Goal: Browse casually: Explore the website without a specific task or goal

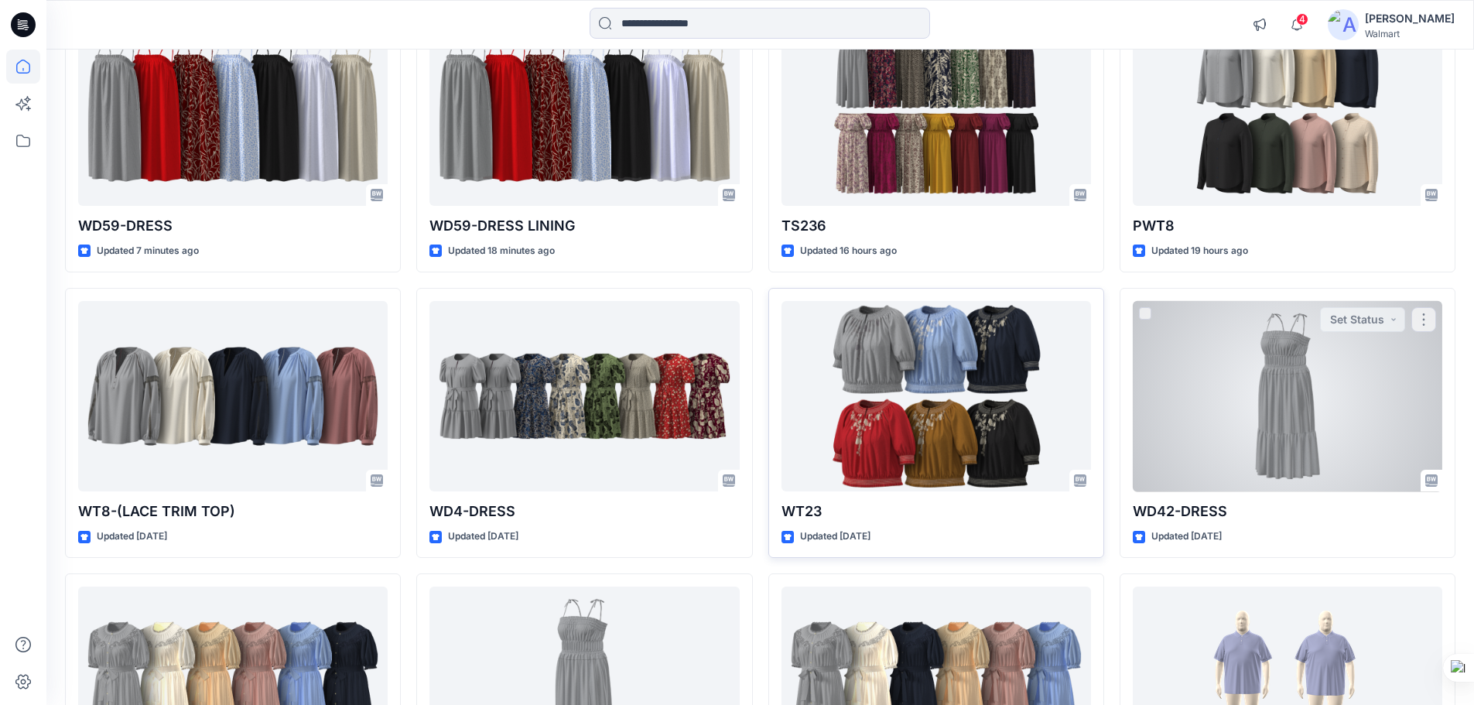
scroll to position [232, 0]
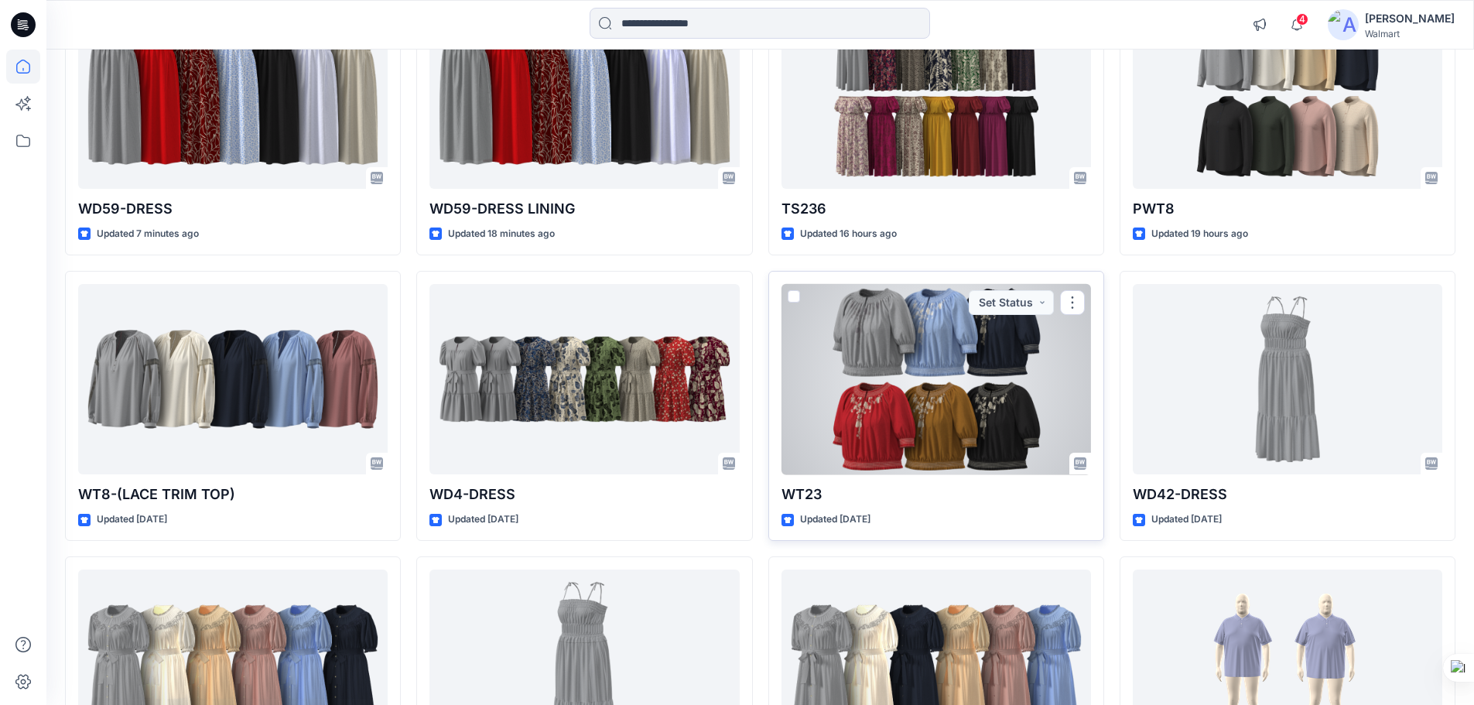
click at [907, 360] on div at bounding box center [935, 379] width 309 height 191
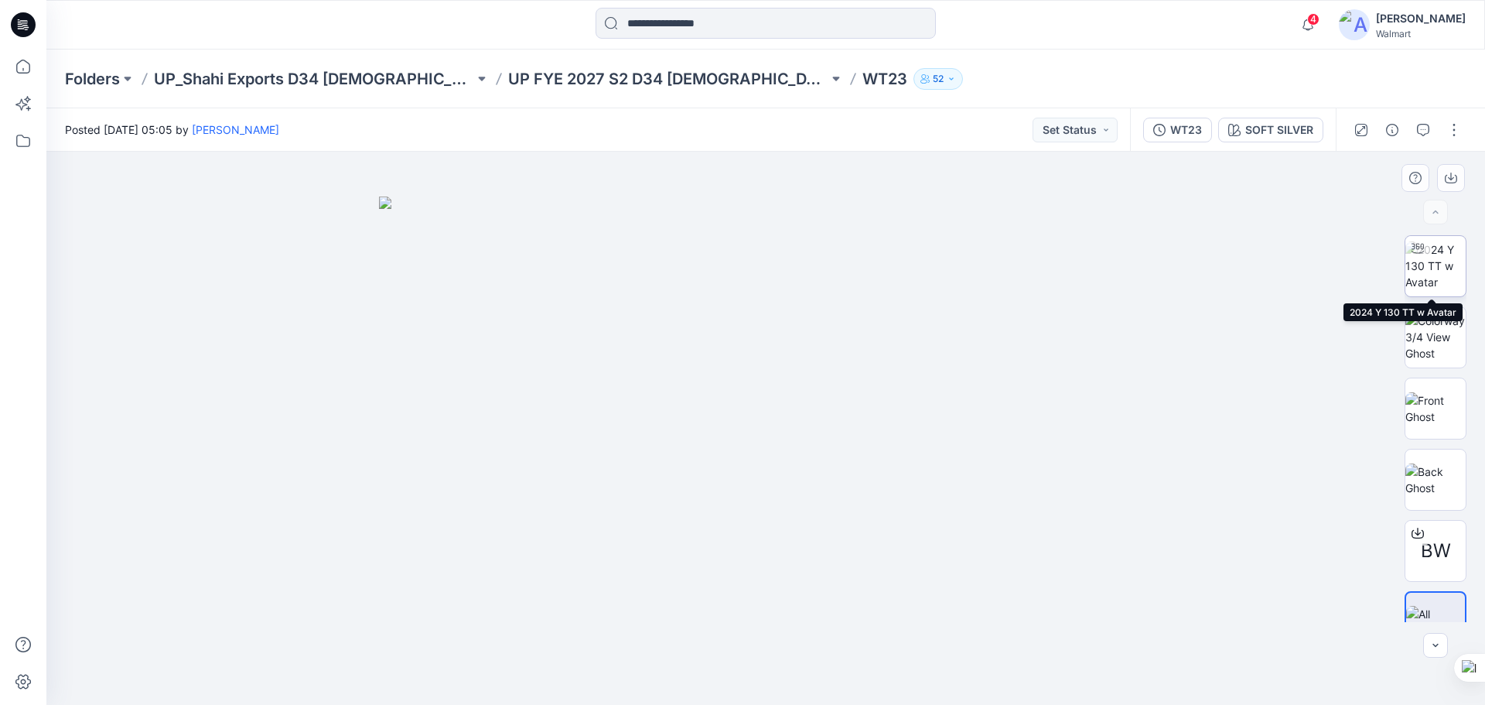
click at [1421, 278] on img at bounding box center [1436, 265] width 60 height 49
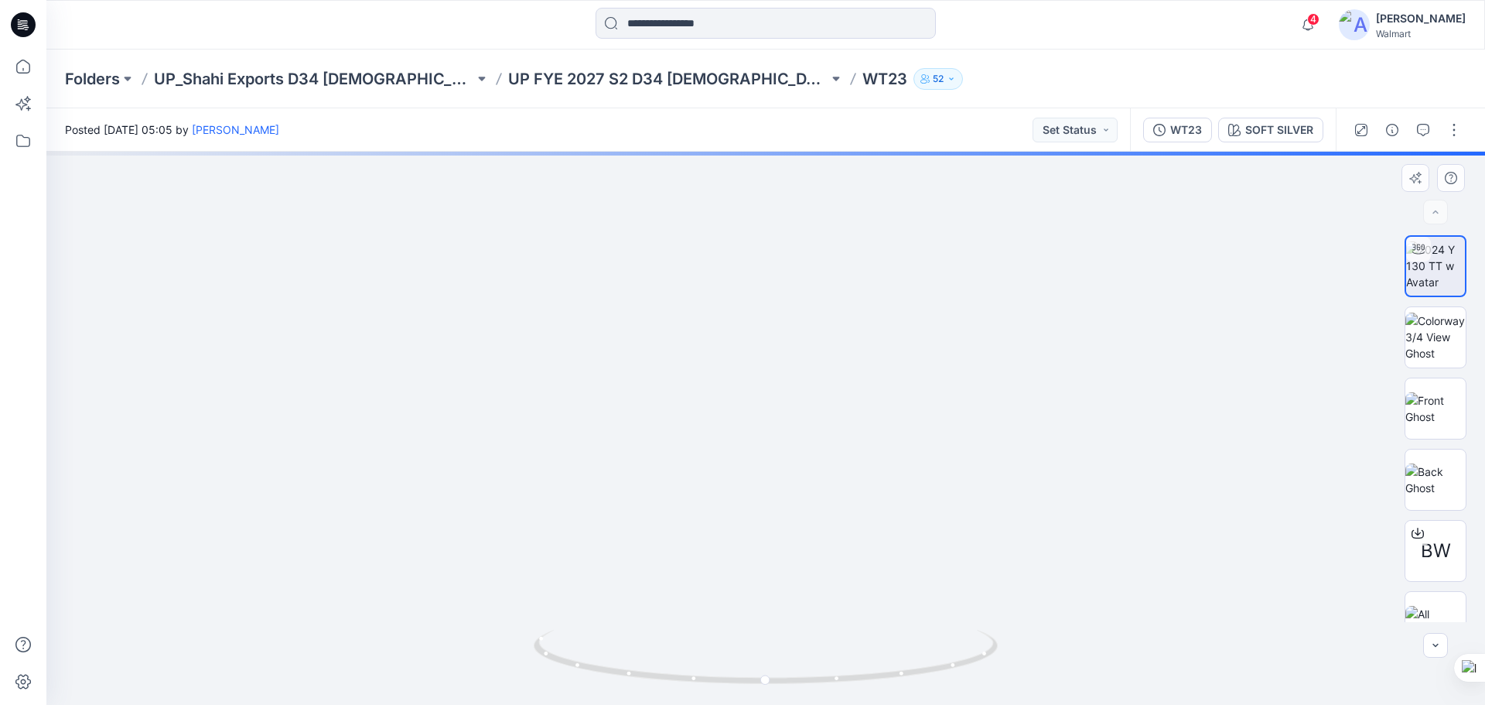
drag, startPoint x: 615, startPoint y: 306, endPoint x: 616, endPoint y: 438, distance: 132.3
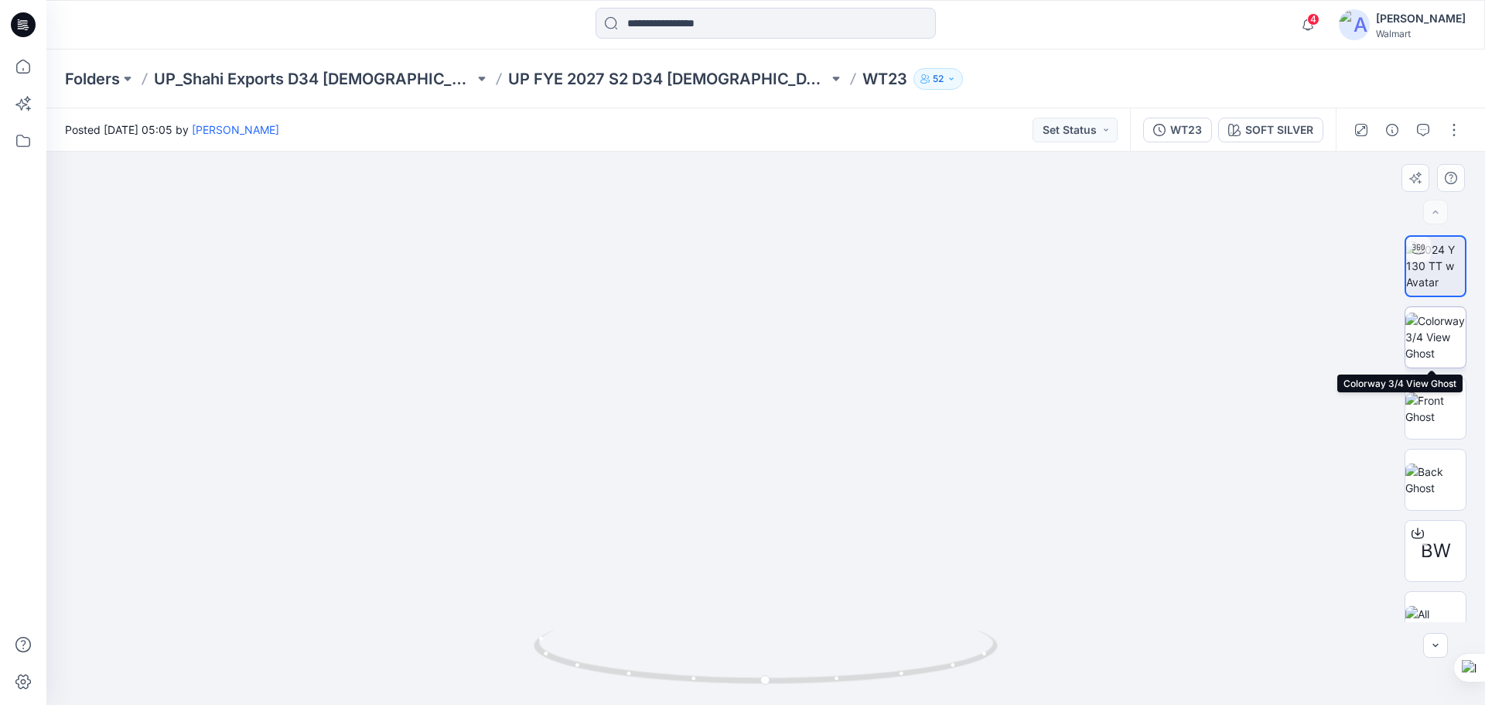
click at [1413, 345] on img at bounding box center [1436, 337] width 60 height 49
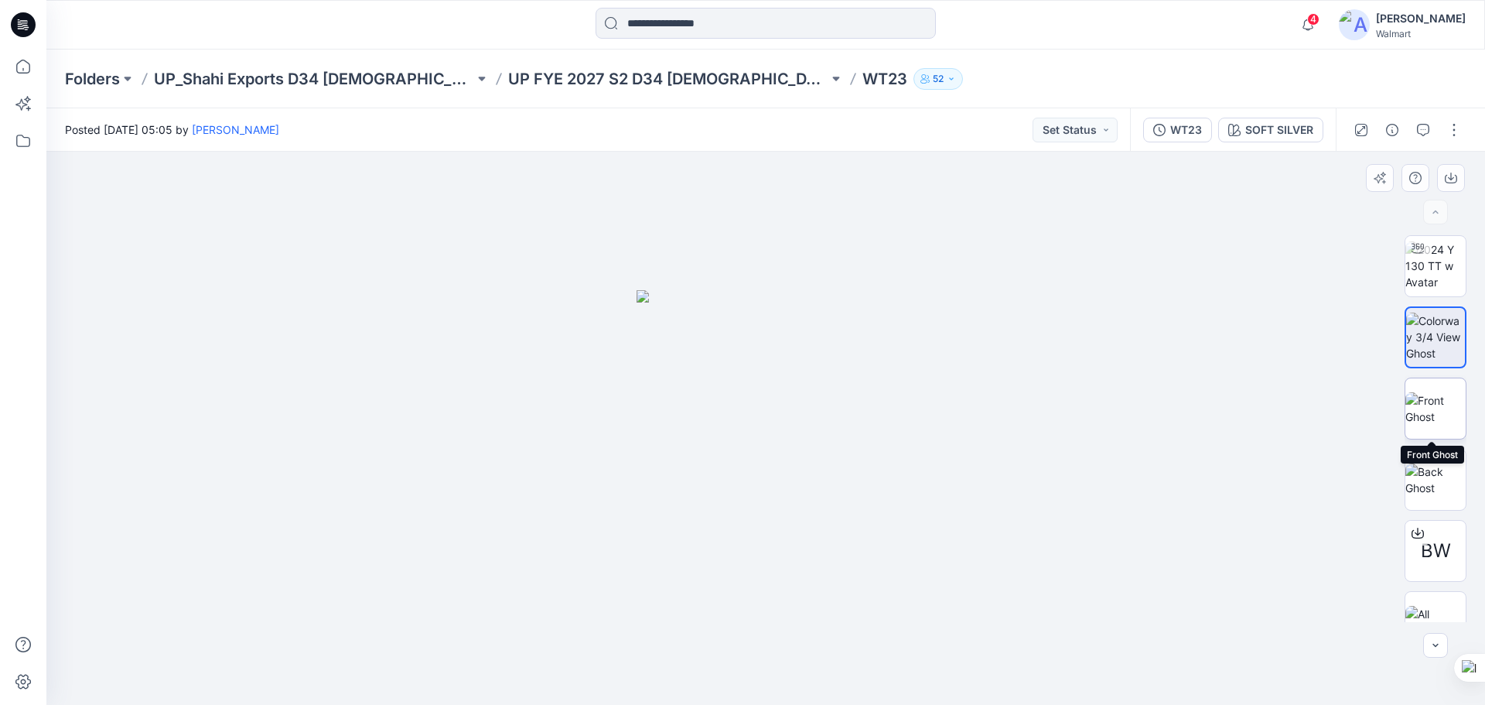
click at [1423, 395] on img at bounding box center [1436, 408] width 60 height 32
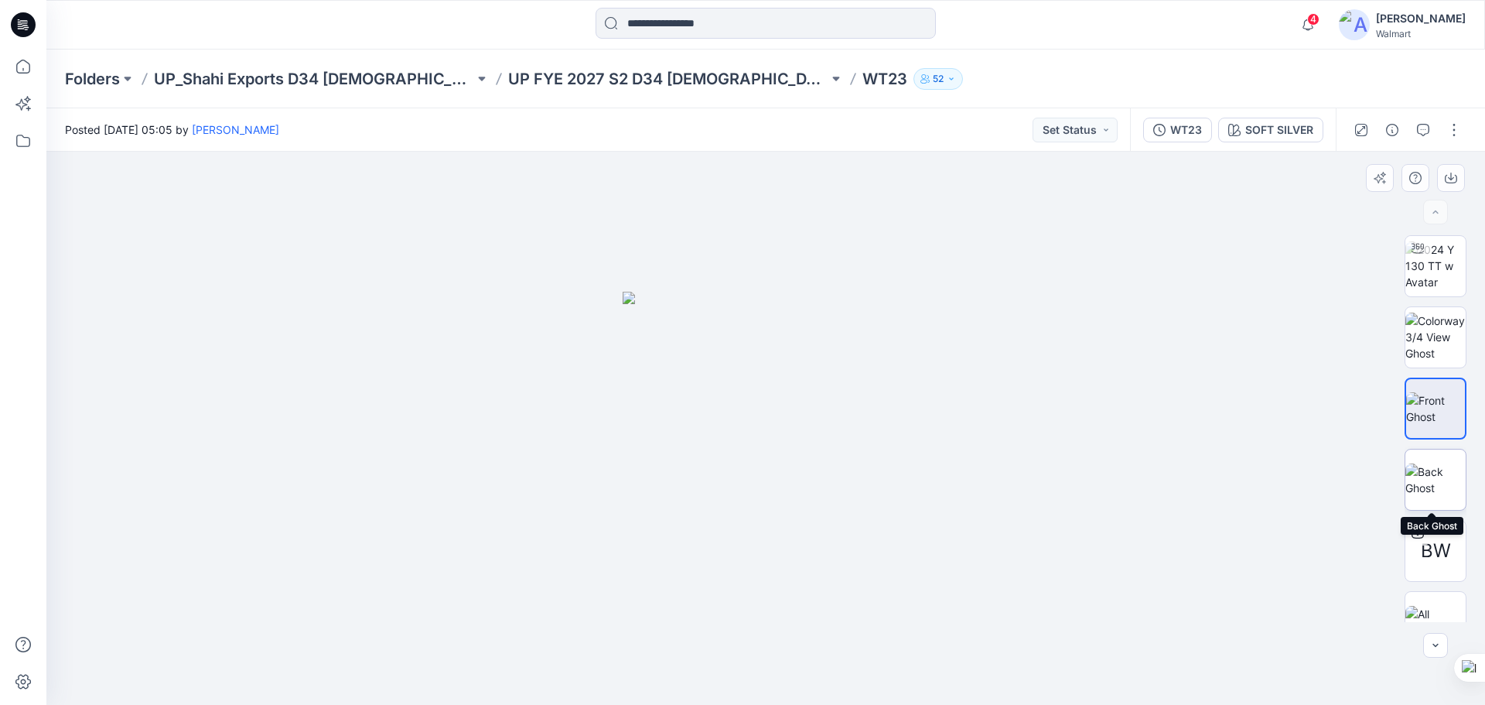
click at [1433, 487] on img at bounding box center [1436, 479] width 60 height 32
click at [23, 32] on icon at bounding box center [23, 24] width 25 height 25
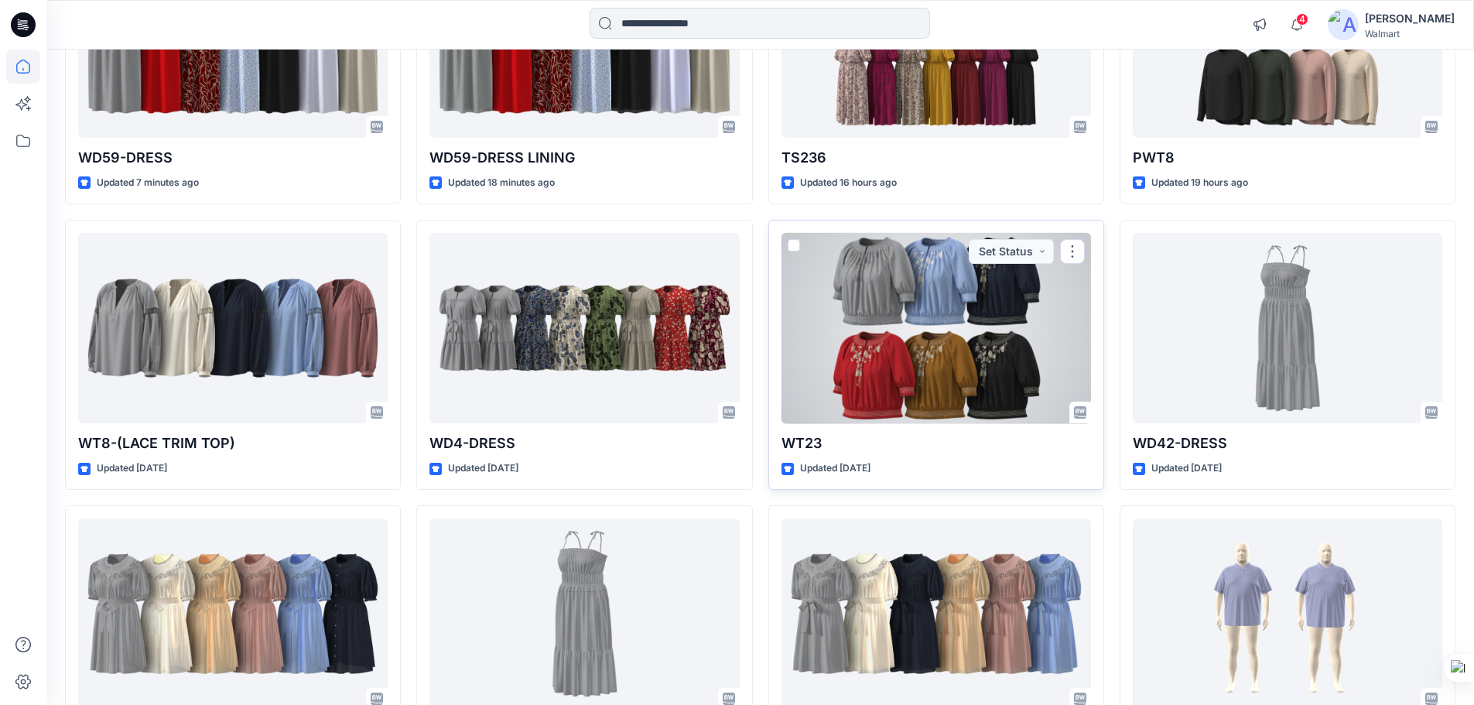
scroll to position [387, 0]
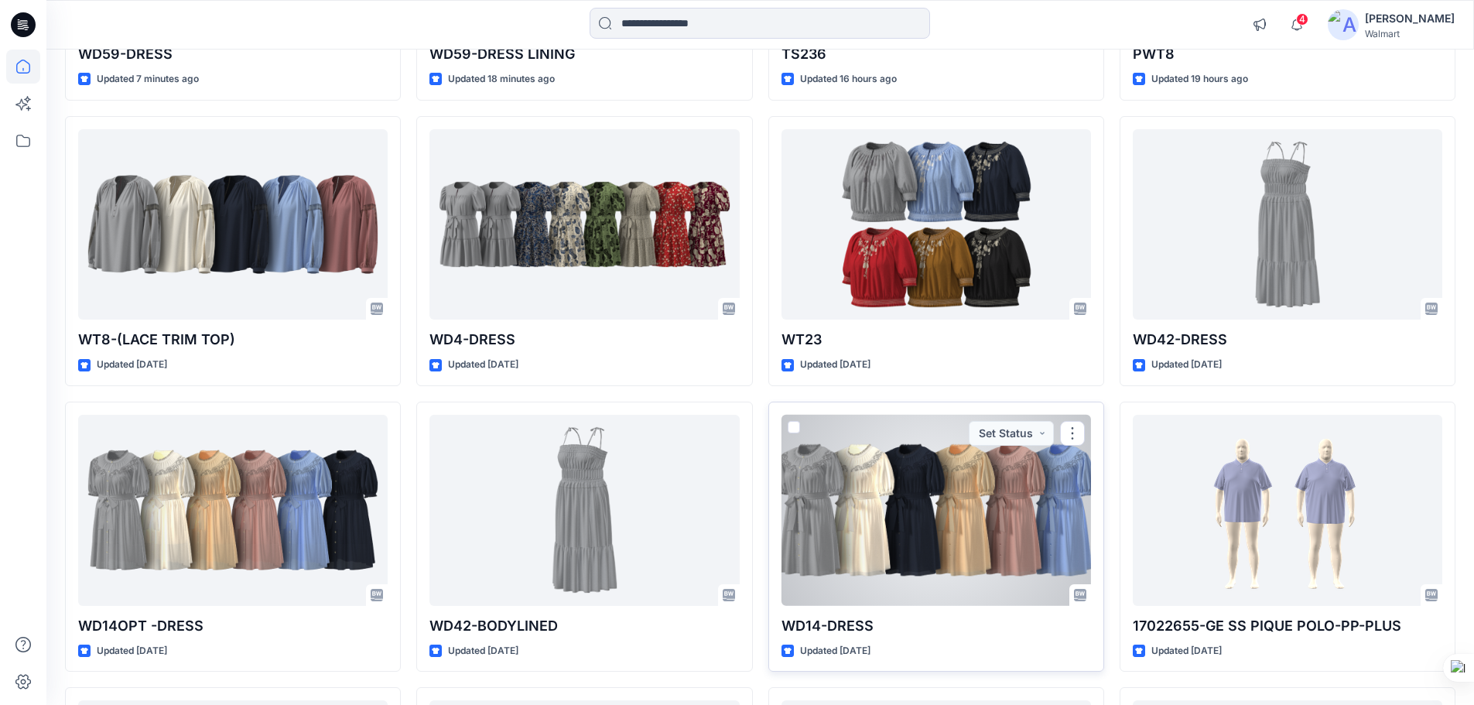
click at [870, 481] on div at bounding box center [935, 510] width 309 height 191
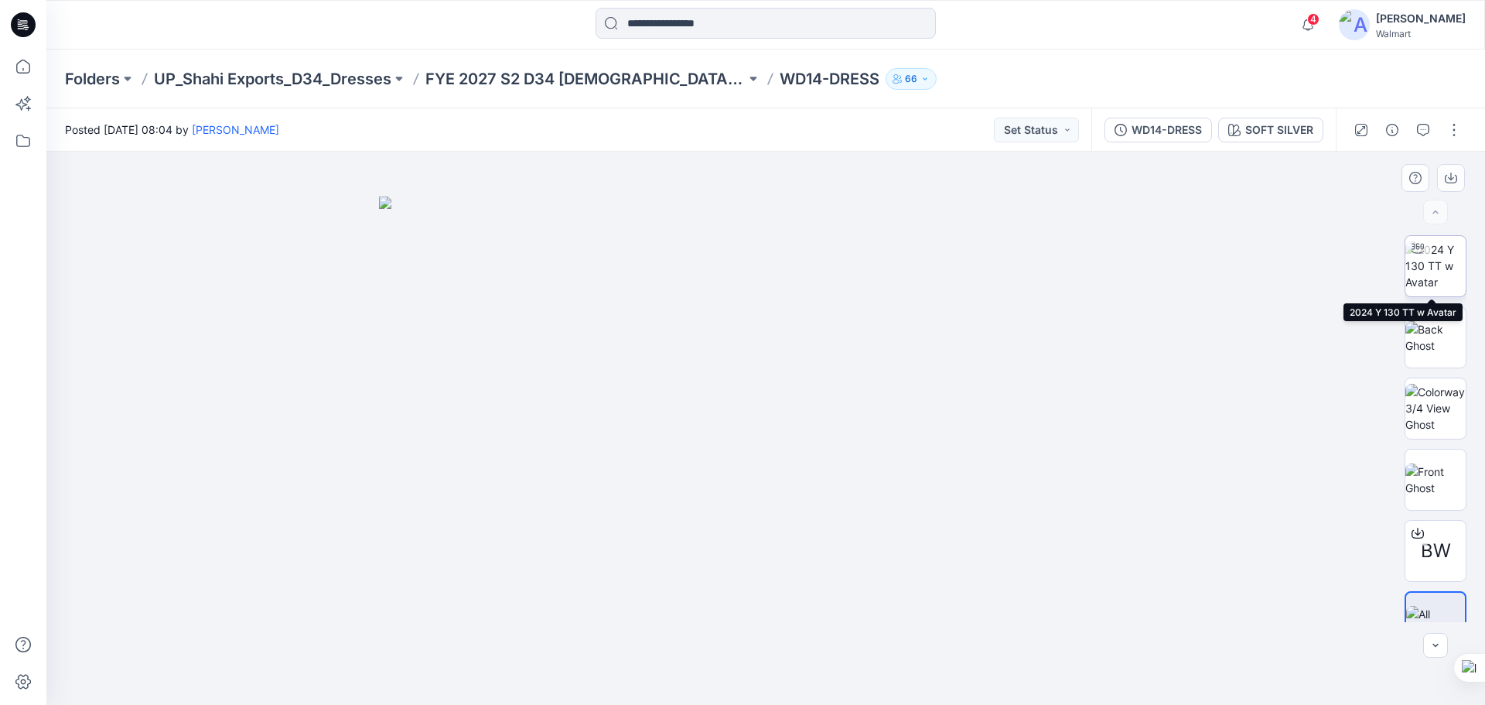
click at [1422, 290] on img at bounding box center [1436, 265] width 60 height 49
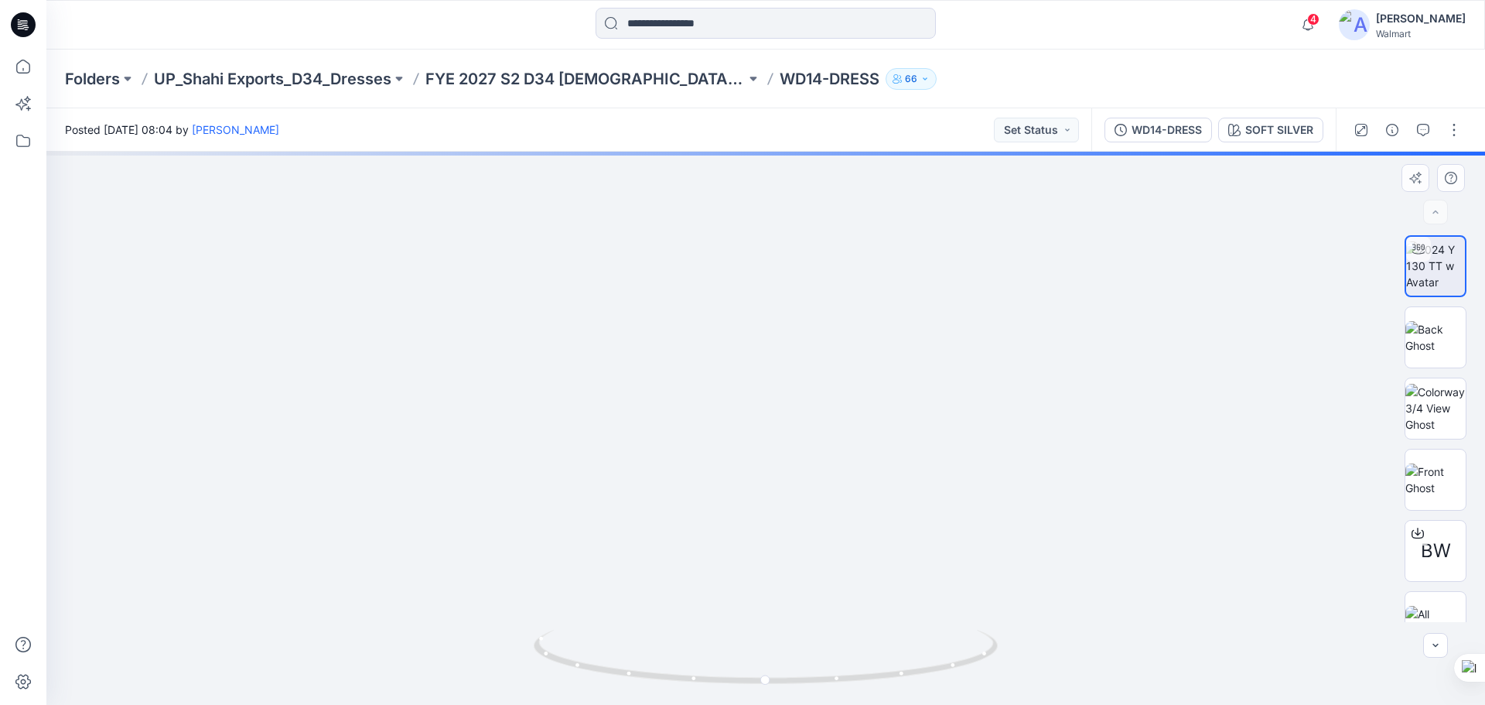
drag, startPoint x: 729, startPoint y: 248, endPoint x: 718, endPoint y: 199, distance: 50.1
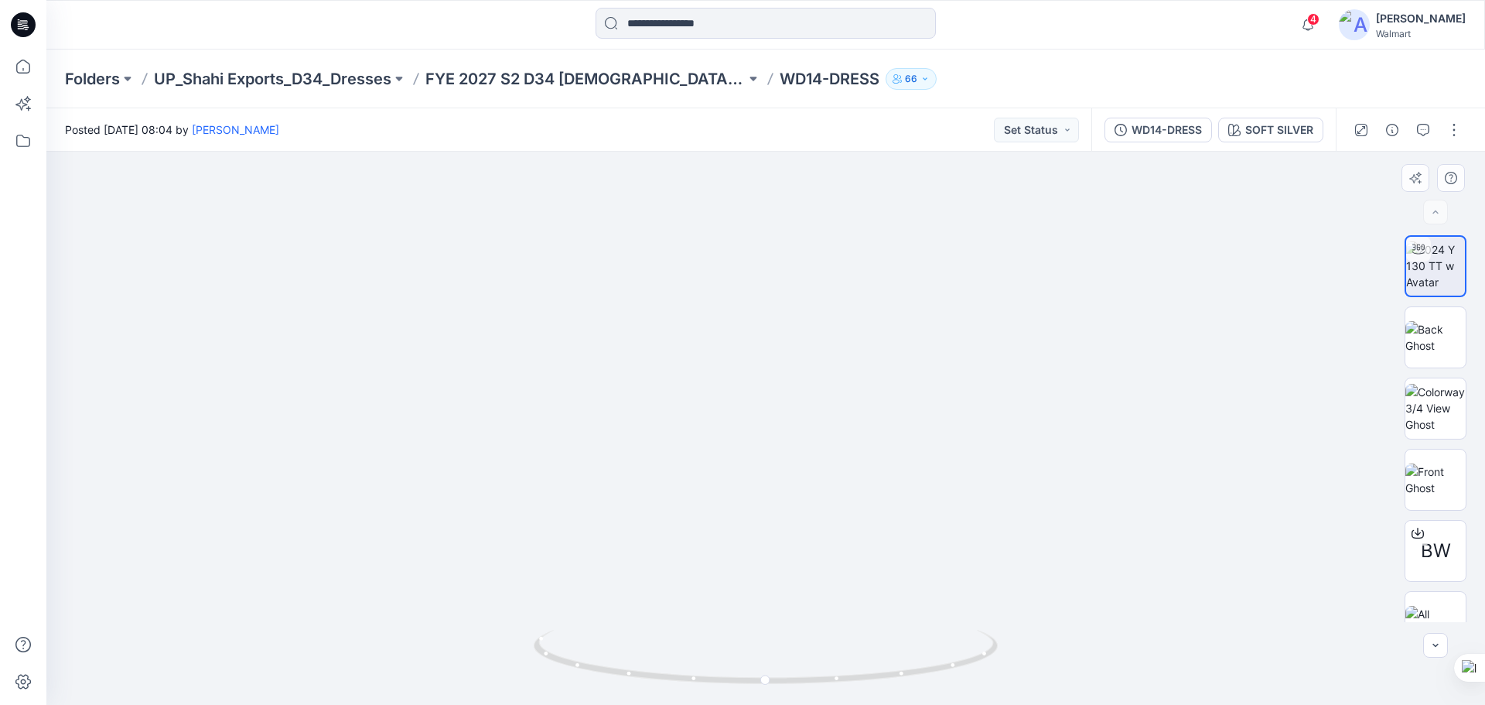
drag, startPoint x: 757, startPoint y: 315, endPoint x: 729, endPoint y: 180, distance: 137.4
click at [14, 22] on icon at bounding box center [23, 24] width 25 height 25
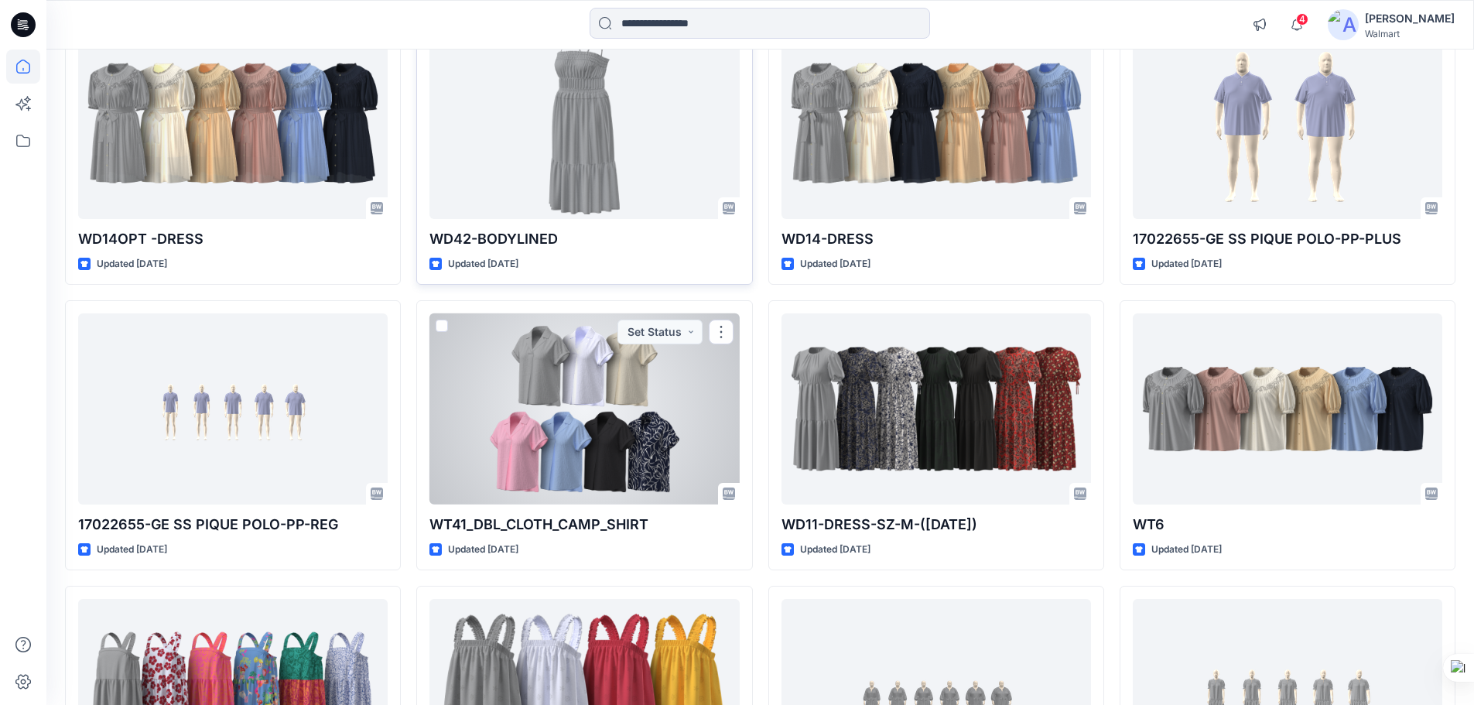
scroll to position [1006, 0]
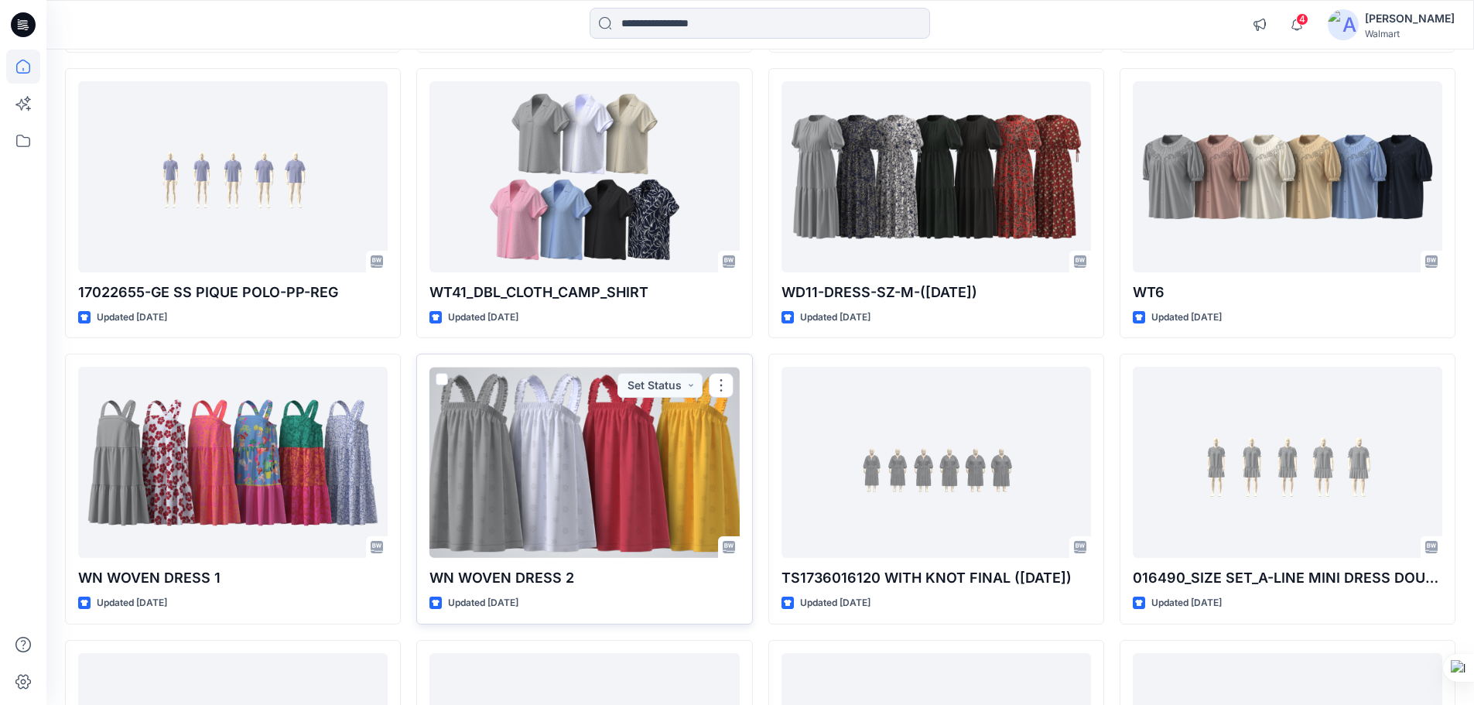
click at [532, 436] on div at bounding box center [583, 462] width 309 height 191
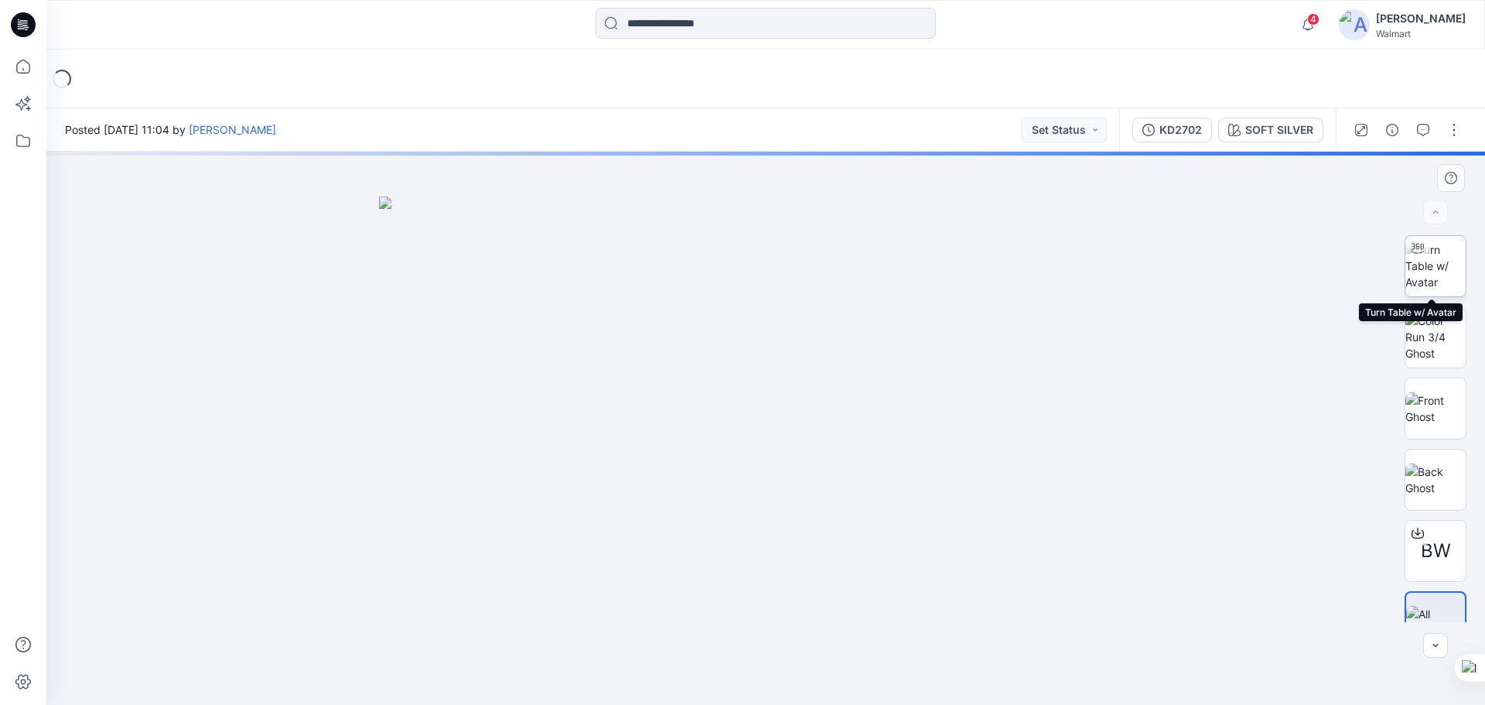
click at [1427, 271] on img at bounding box center [1436, 265] width 60 height 49
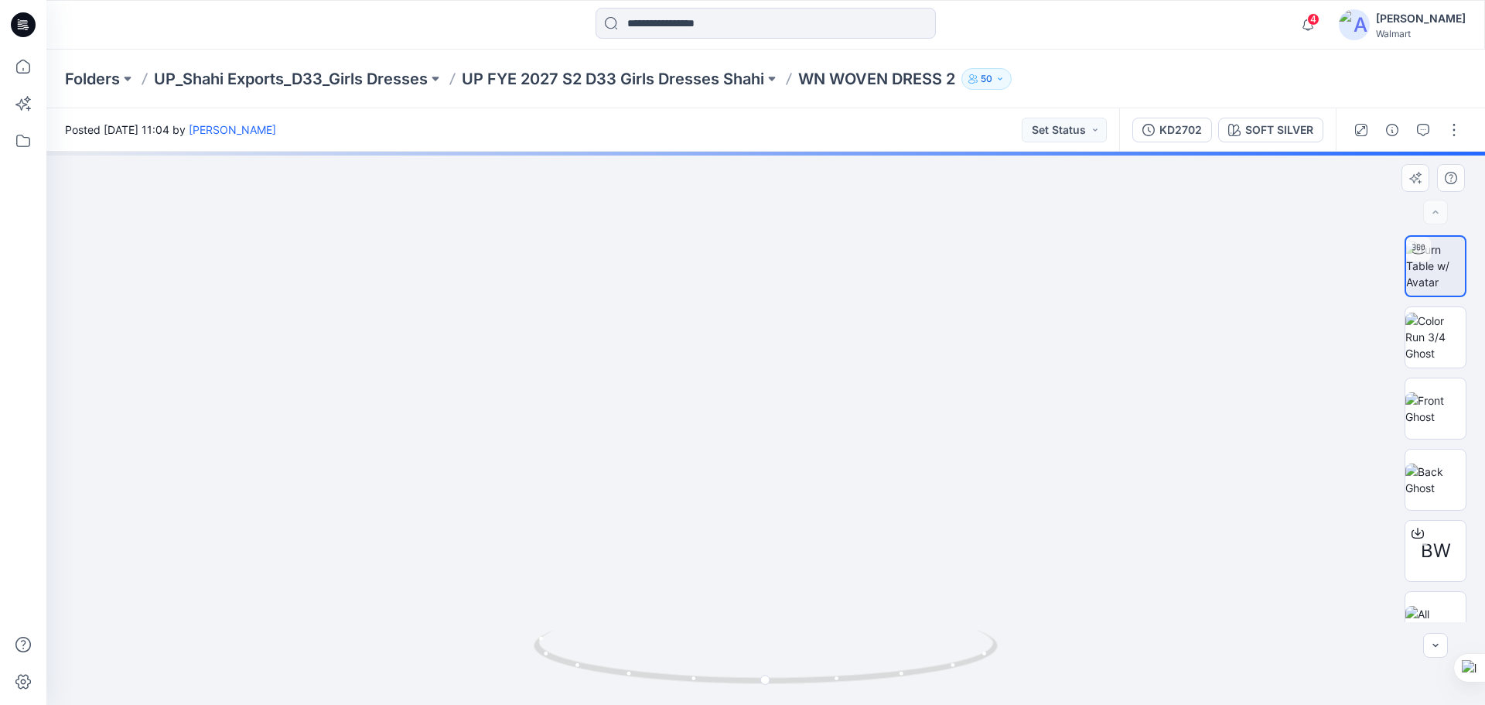
drag, startPoint x: 727, startPoint y: 381, endPoint x: 727, endPoint y: 437, distance: 56.5
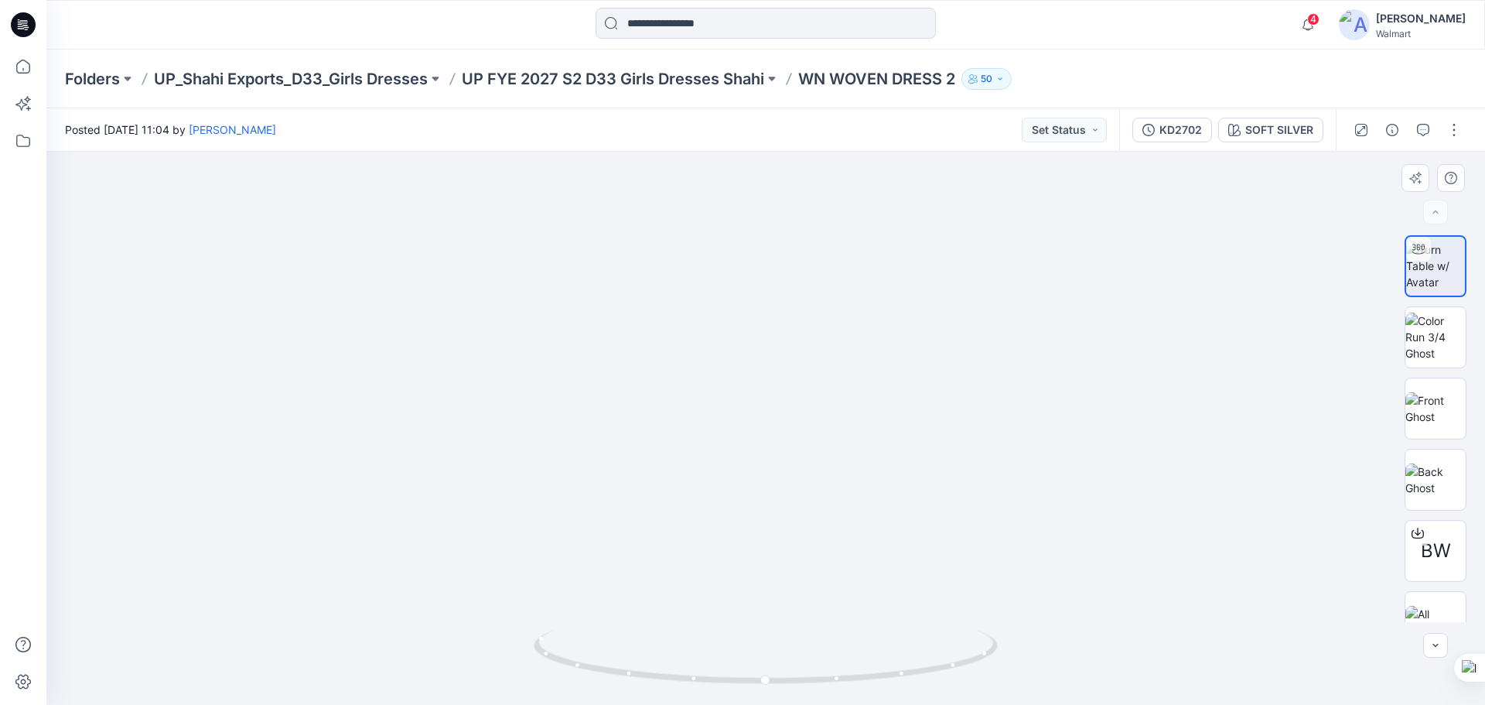
click at [749, 353] on img at bounding box center [770, 195] width 1674 height 1022
click at [16, 21] on icon at bounding box center [23, 24] width 25 height 25
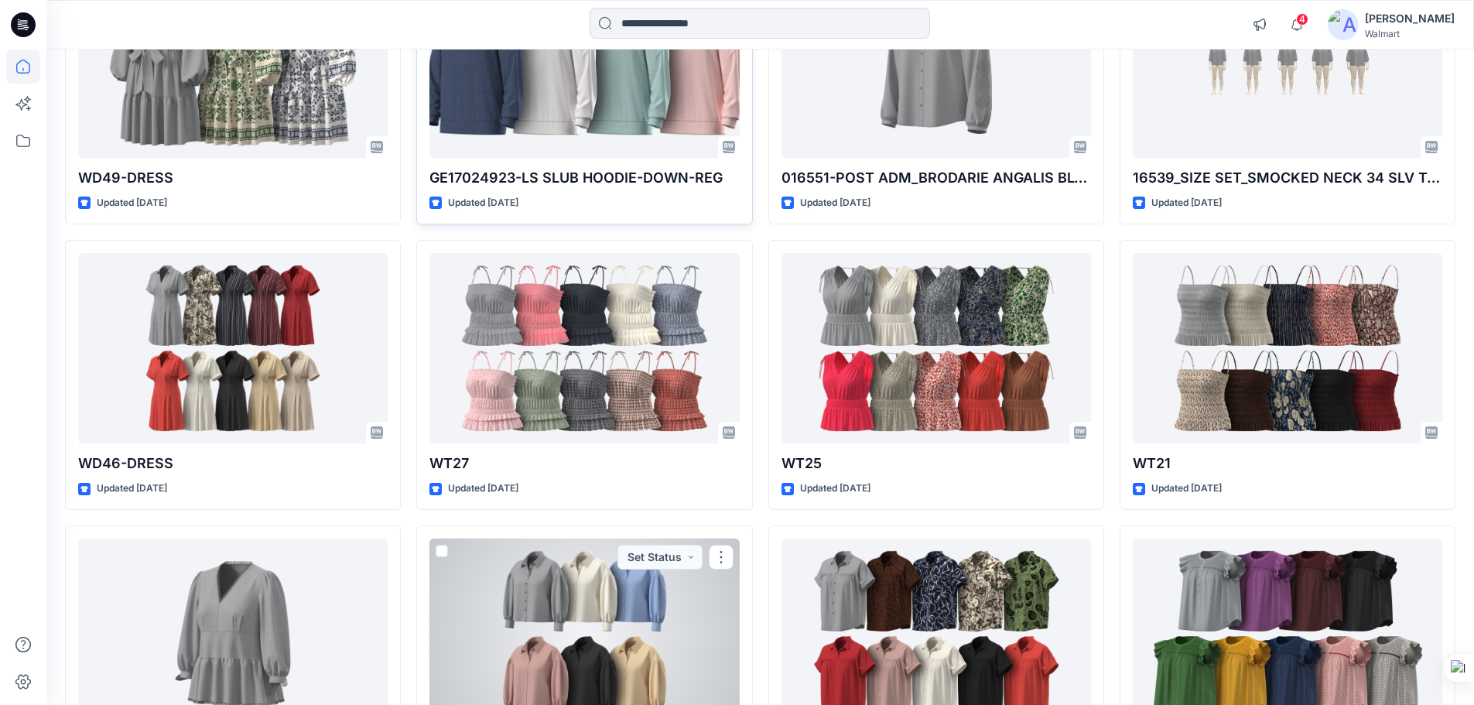
scroll to position [1672, 0]
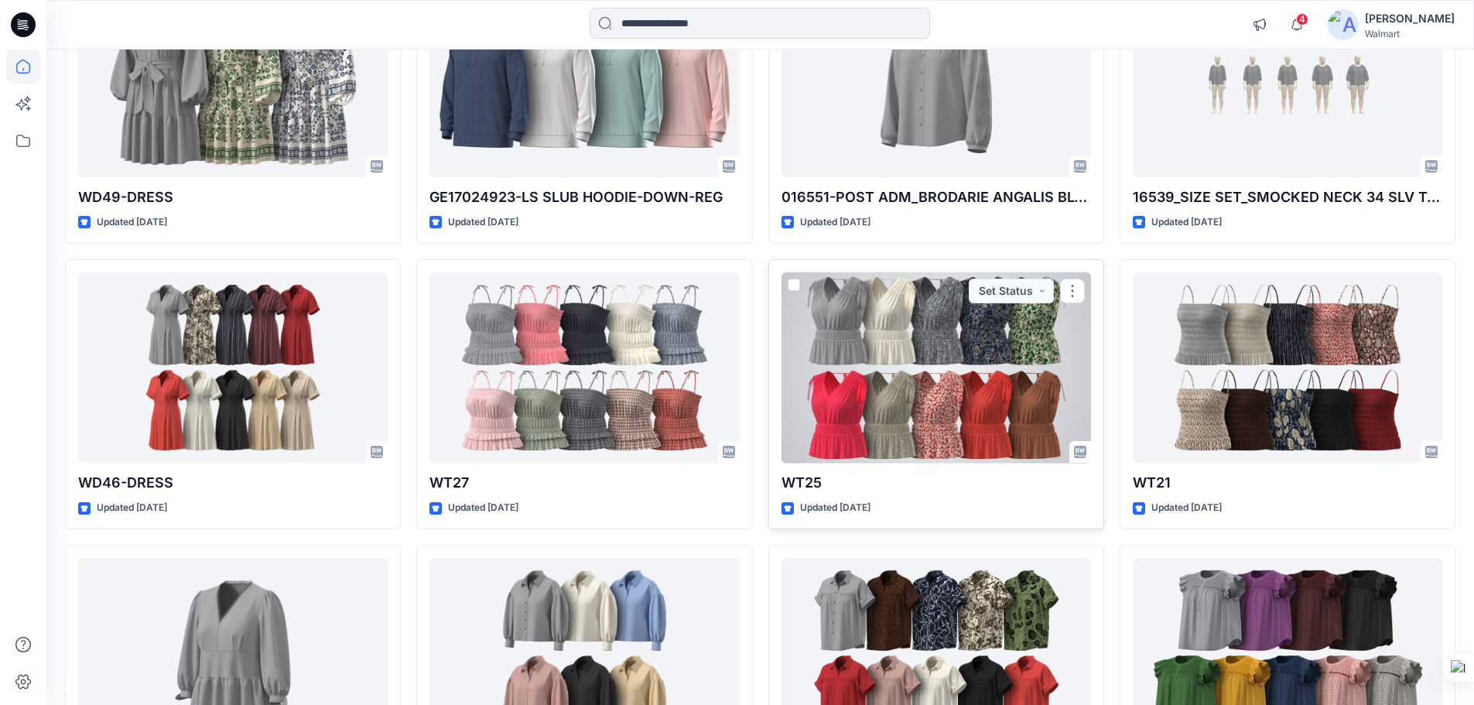
click at [851, 367] on div at bounding box center [935, 367] width 309 height 191
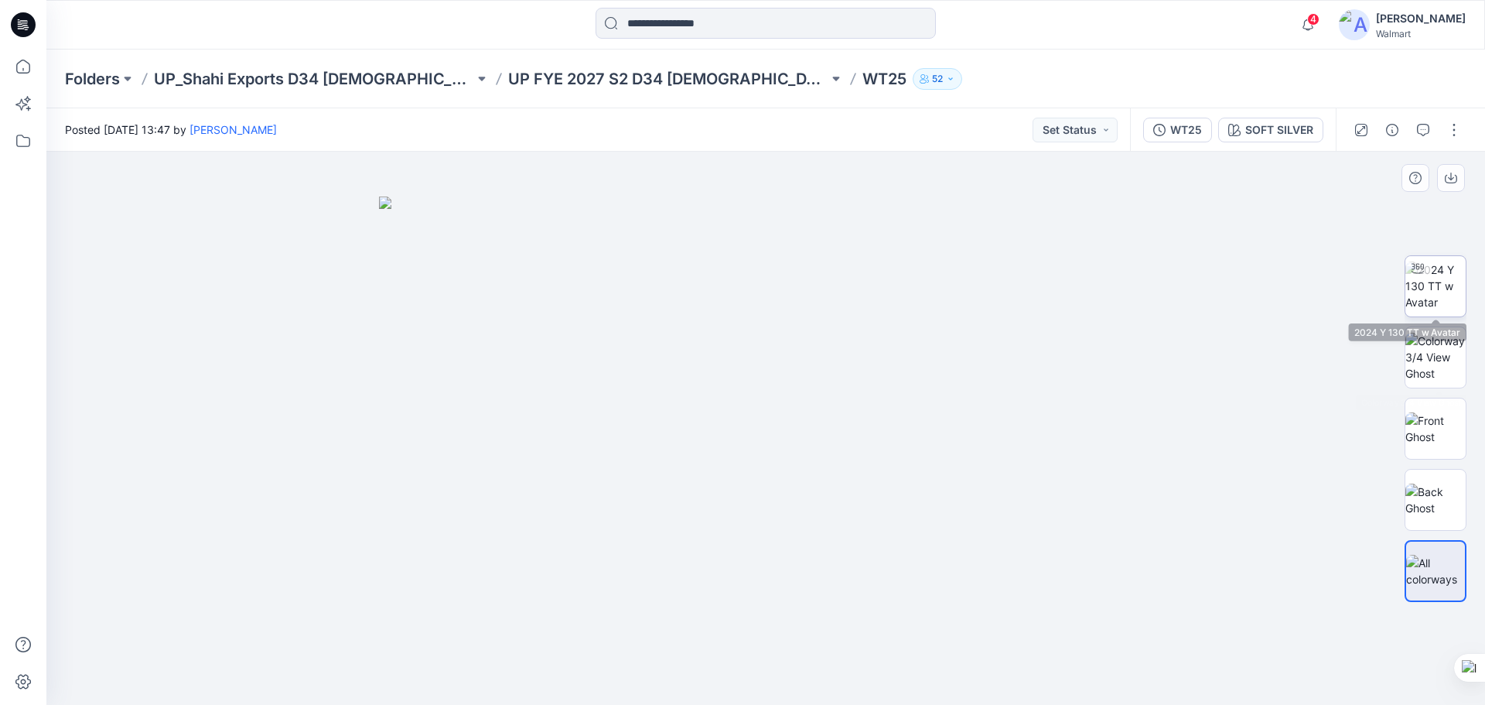
click at [1442, 306] on img at bounding box center [1436, 285] width 60 height 49
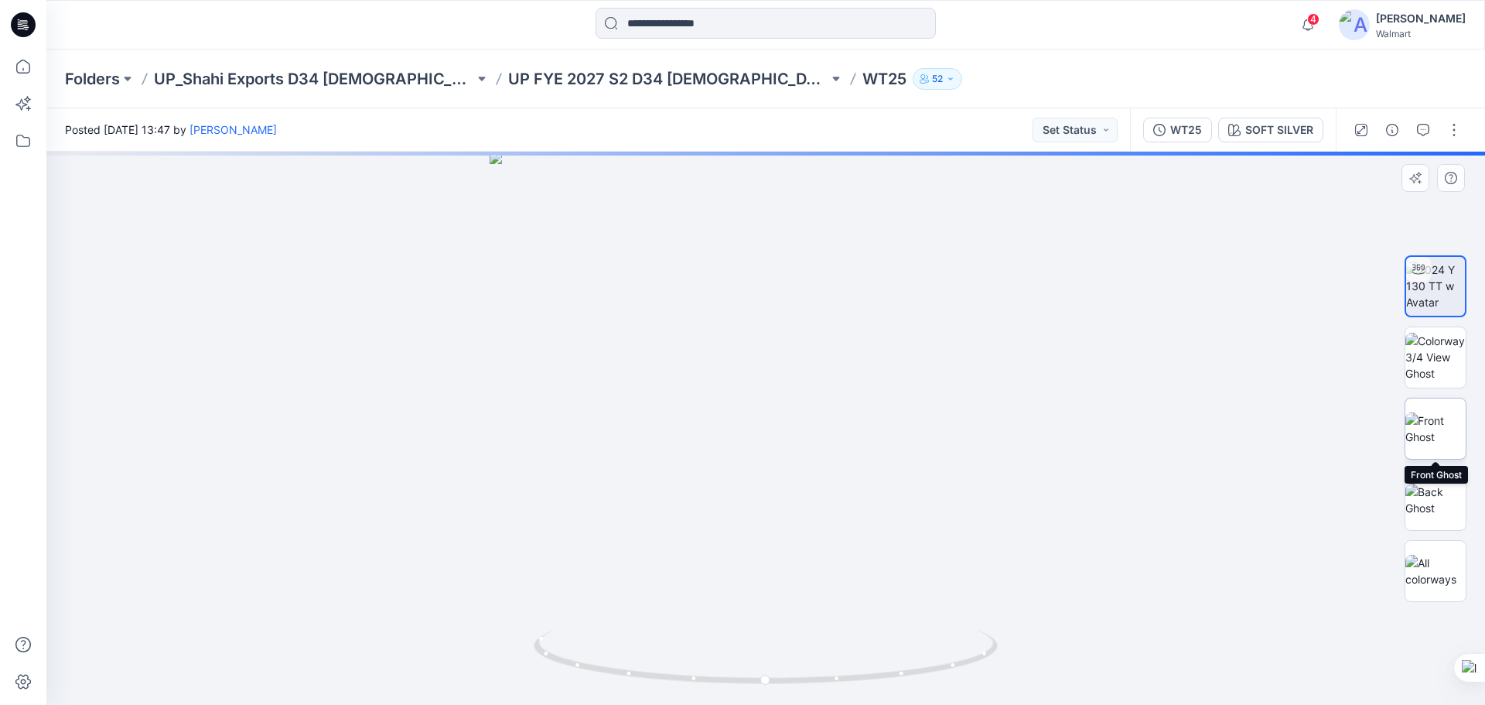
click at [1436, 429] on img at bounding box center [1436, 428] width 60 height 32
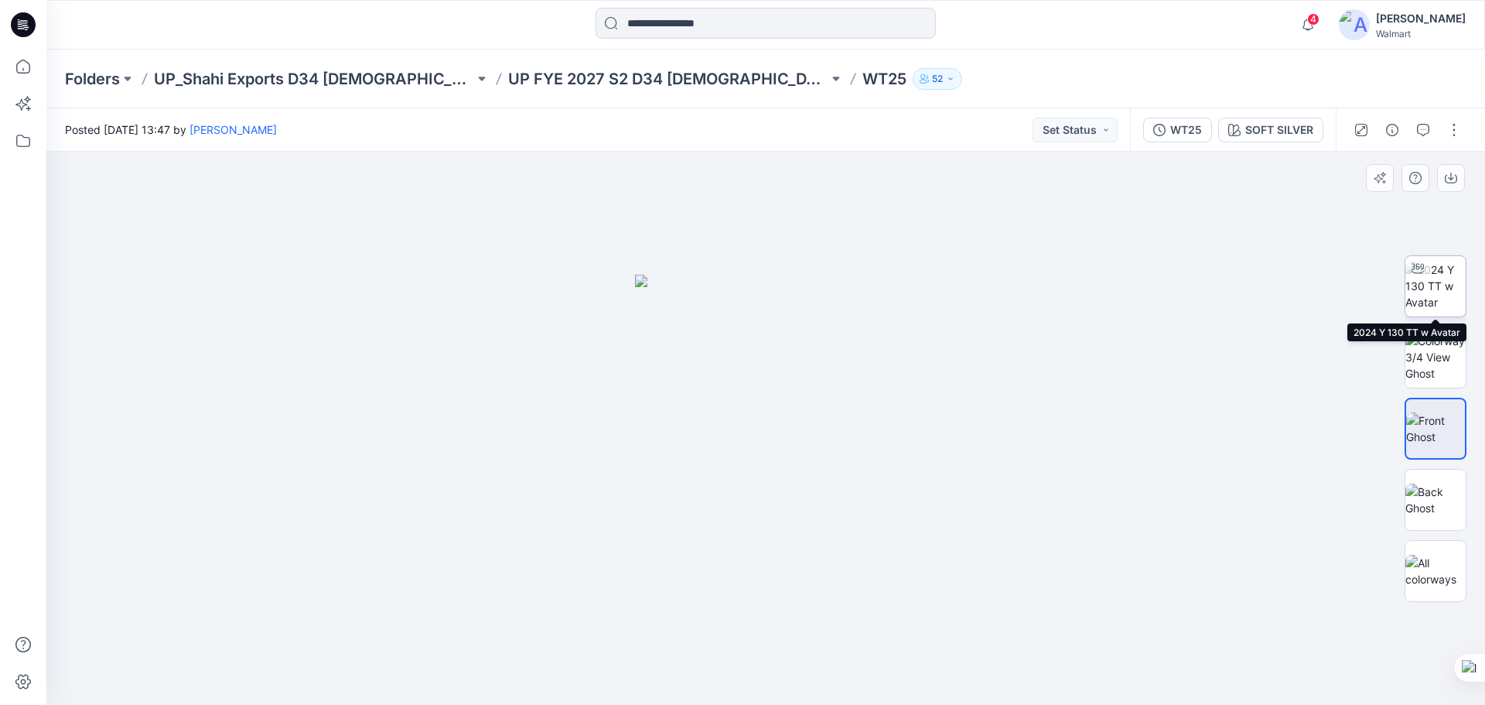
click at [1437, 292] on img at bounding box center [1436, 285] width 60 height 49
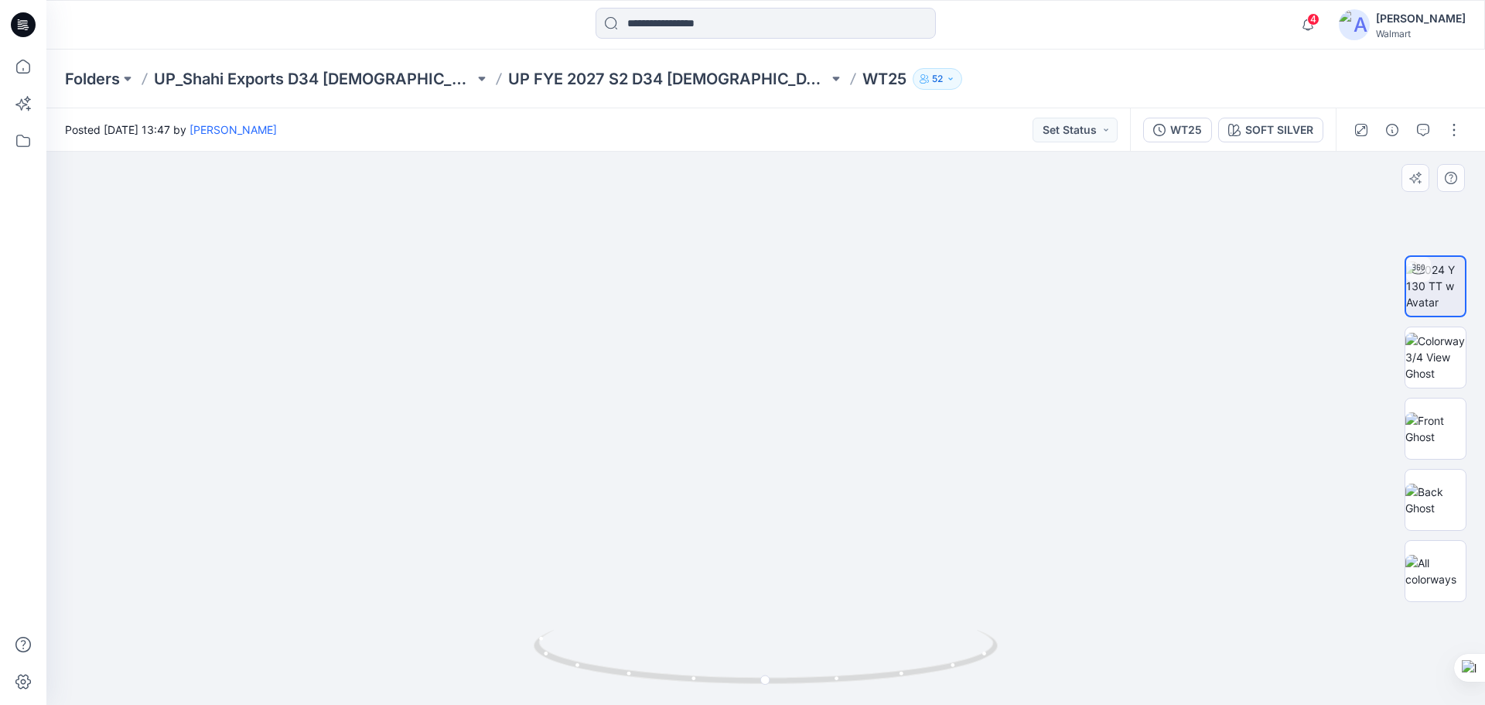
drag, startPoint x: 729, startPoint y: 357, endPoint x: 755, endPoint y: 515, distance: 160.7
drag, startPoint x: 763, startPoint y: 681, endPoint x: 1008, endPoint y: 716, distance: 247.0
click at [1008, 704] on html "4 Notifications Your style WD59-DRESS is ready 11 minutes ago Your style WD59-D…" at bounding box center [742, 352] width 1485 height 705
drag, startPoint x: 775, startPoint y: 497, endPoint x: 733, endPoint y: 408, distance: 98.6
drag, startPoint x: 732, startPoint y: 510, endPoint x: 724, endPoint y: 569, distance: 60.1
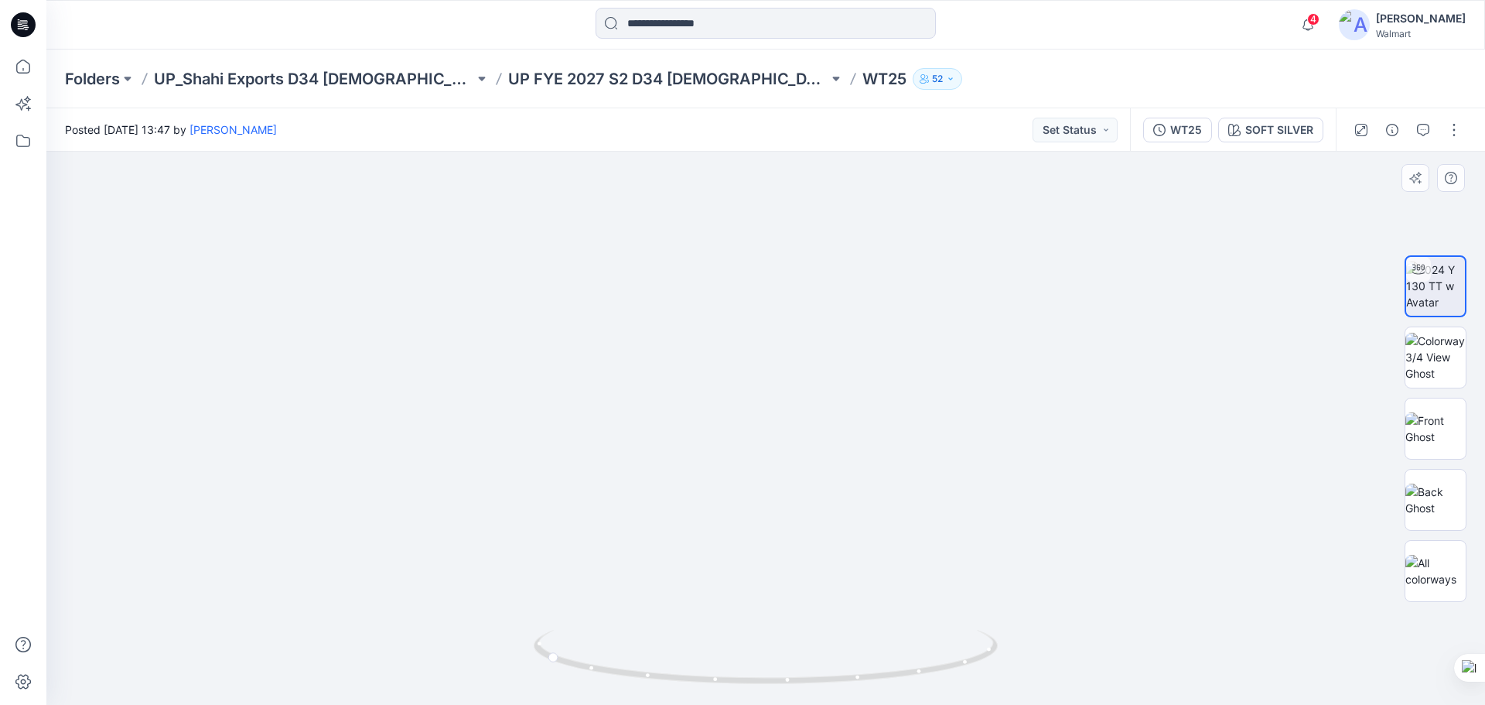
drag, startPoint x: 722, startPoint y: 508, endPoint x: 722, endPoint y: 533, distance: 24.8
click at [1428, 366] on img at bounding box center [1436, 357] width 60 height 49
click at [1425, 442] on img at bounding box center [1436, 428] width 60 height 32
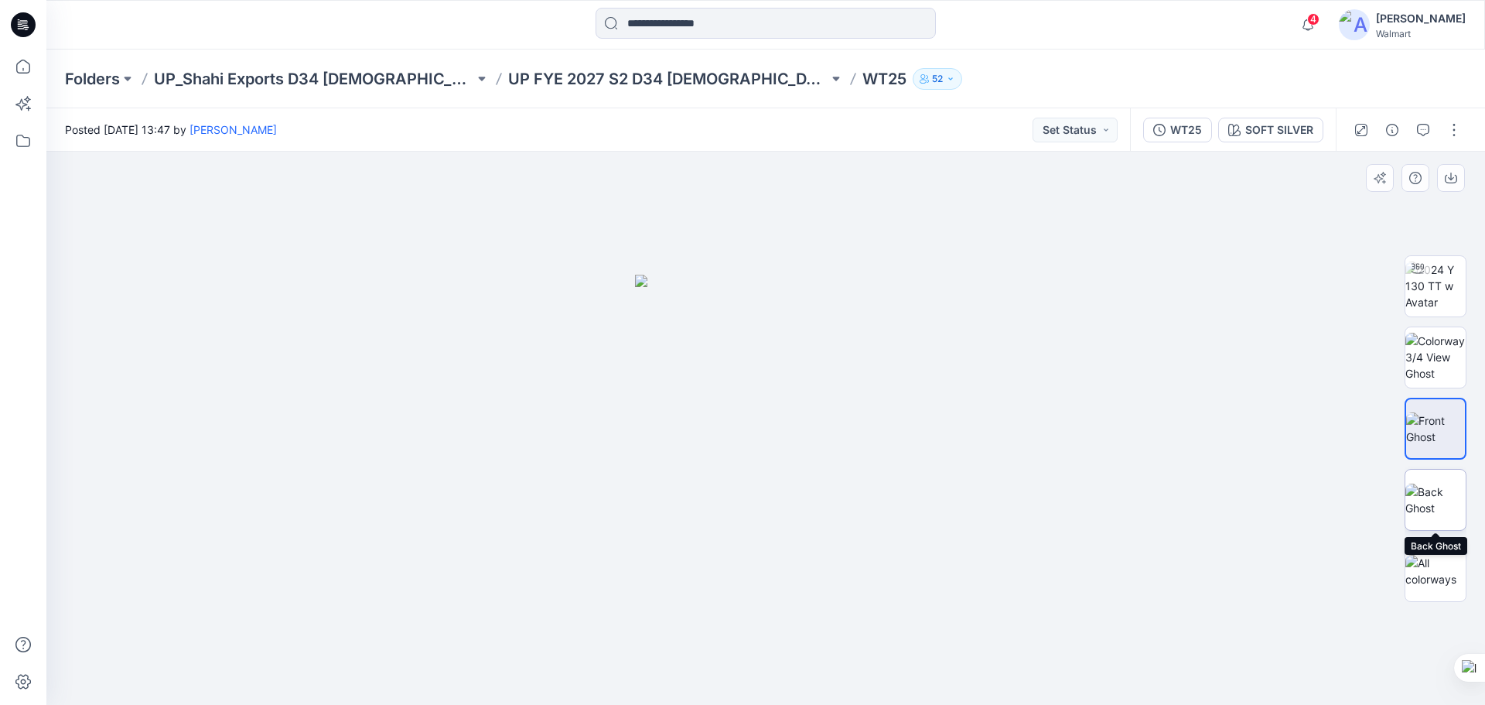
click at [1433, 485] on img at bounding box center [1436, 499] width 60 height 32
click at [27, 30] on icon at bounding box center [23, 24] width 25 height 25
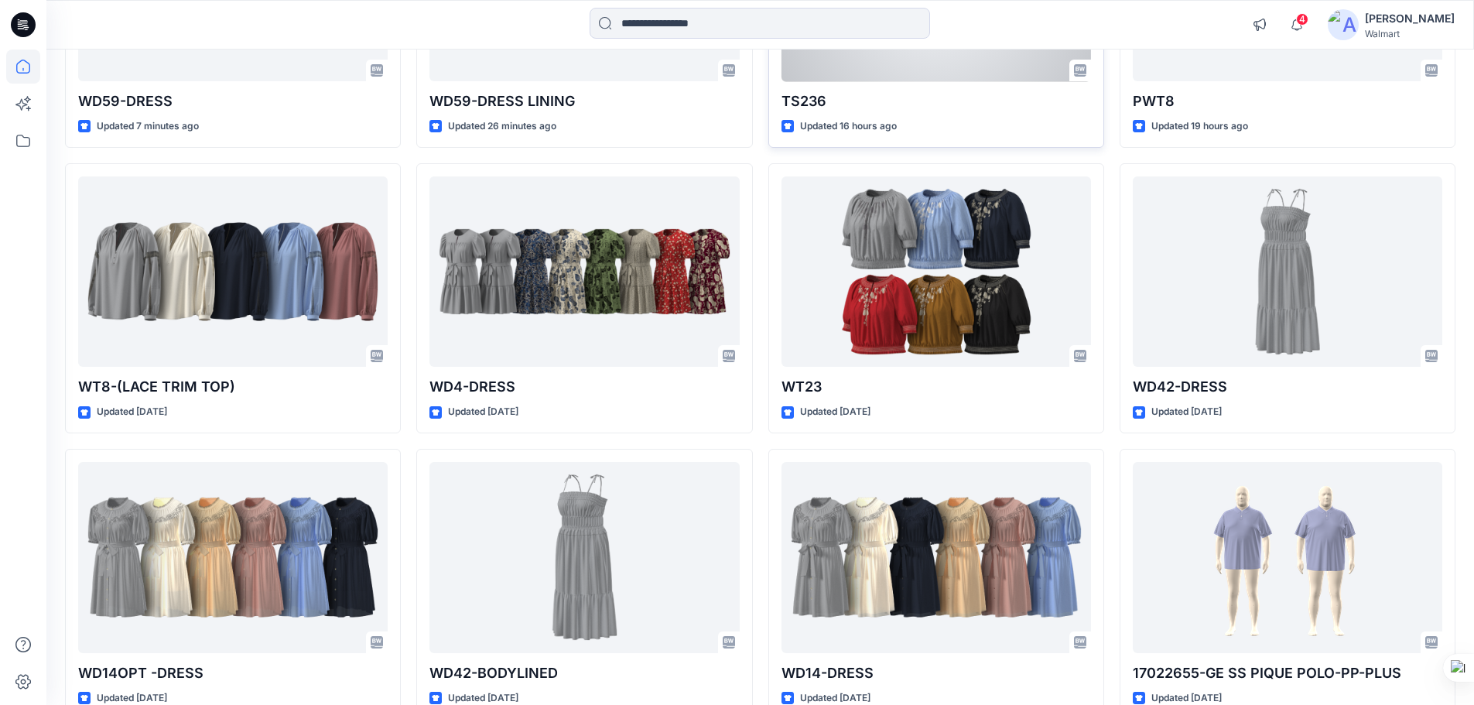
scroll to position [464, 0]
